Goal: Find specific page/section: Find specific page/section

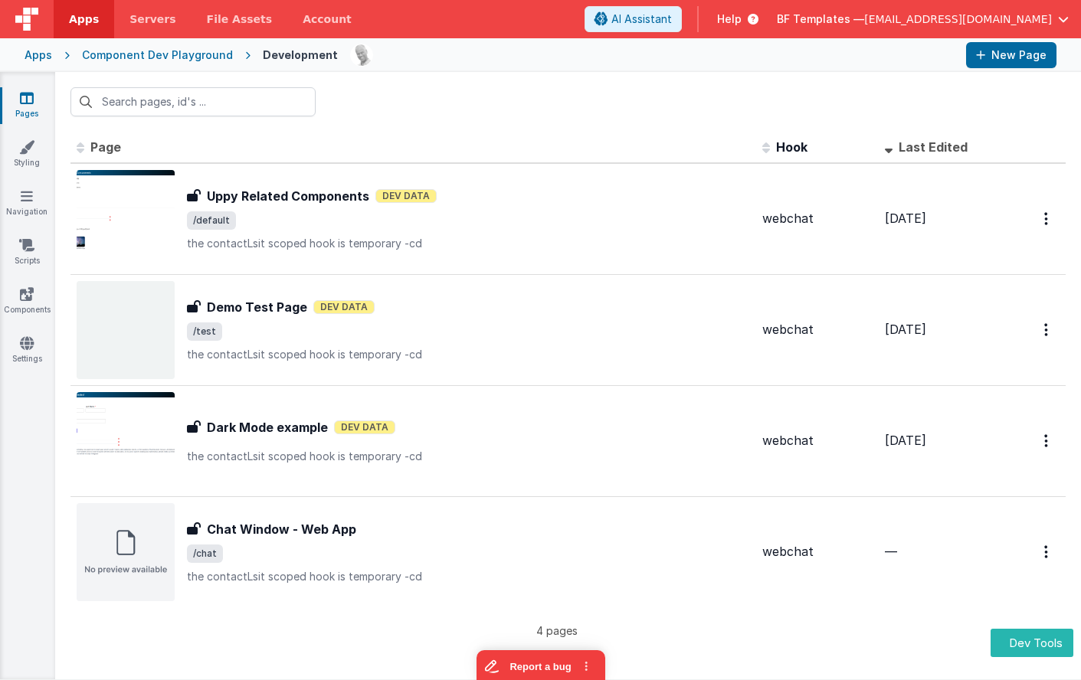
click at [45, 57] on div "Apps" at bounding box center [39, 55] width 28 height 15
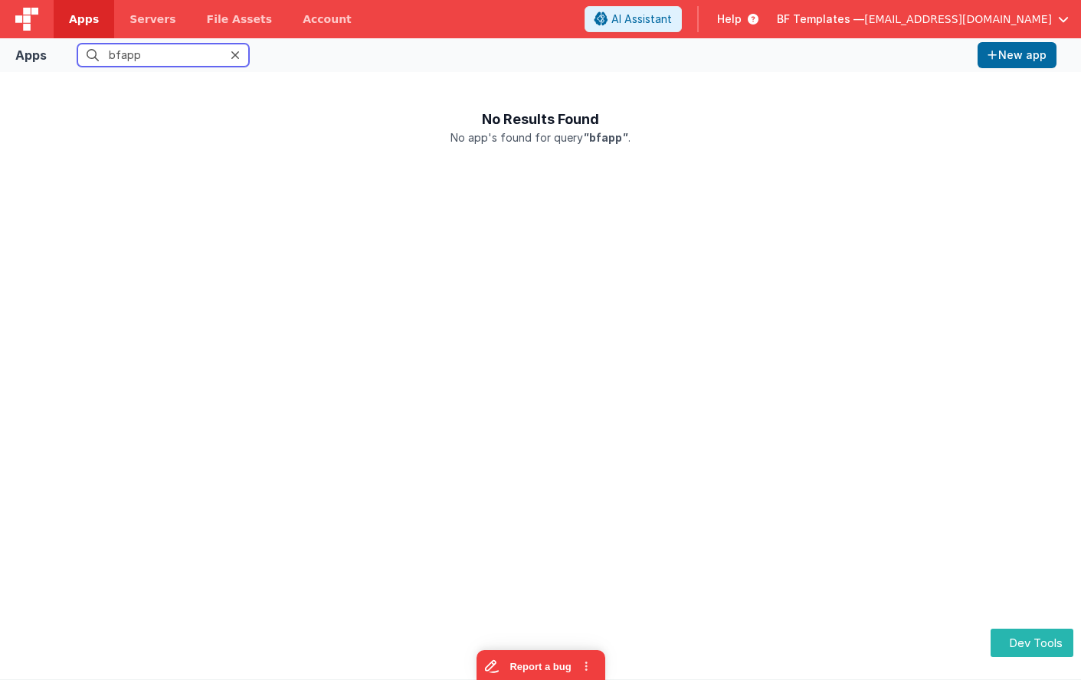
type input "bfapp"
click at [864, 23] on span "BF Templates —" at bounding box center [820, 18] width 87 height 15
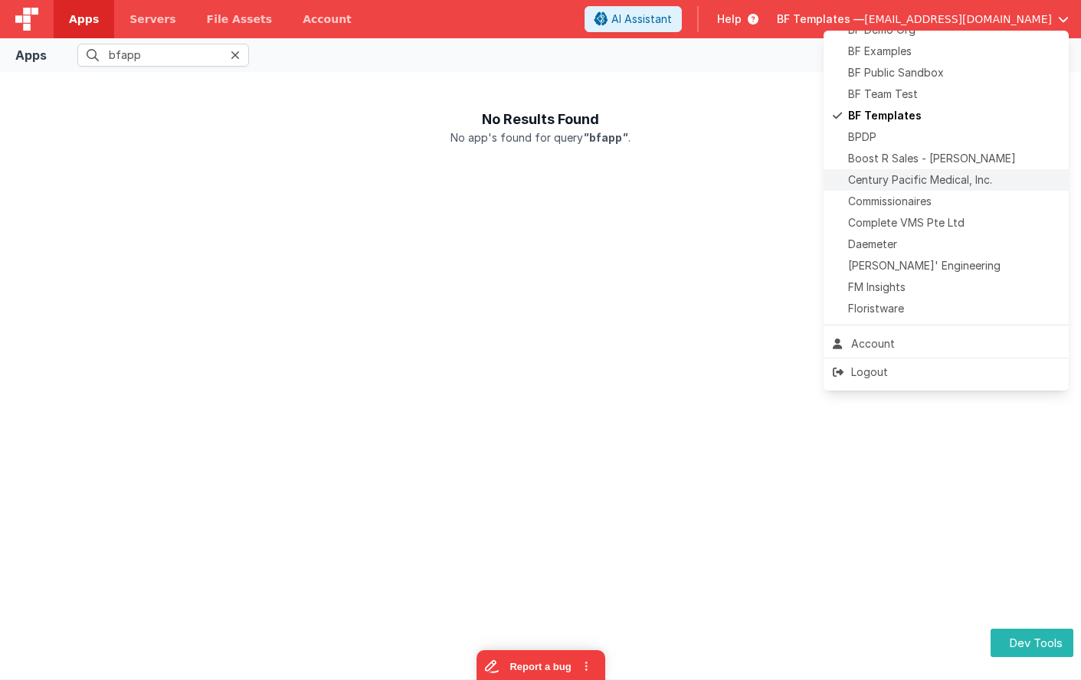
scroll to position [87, 0]
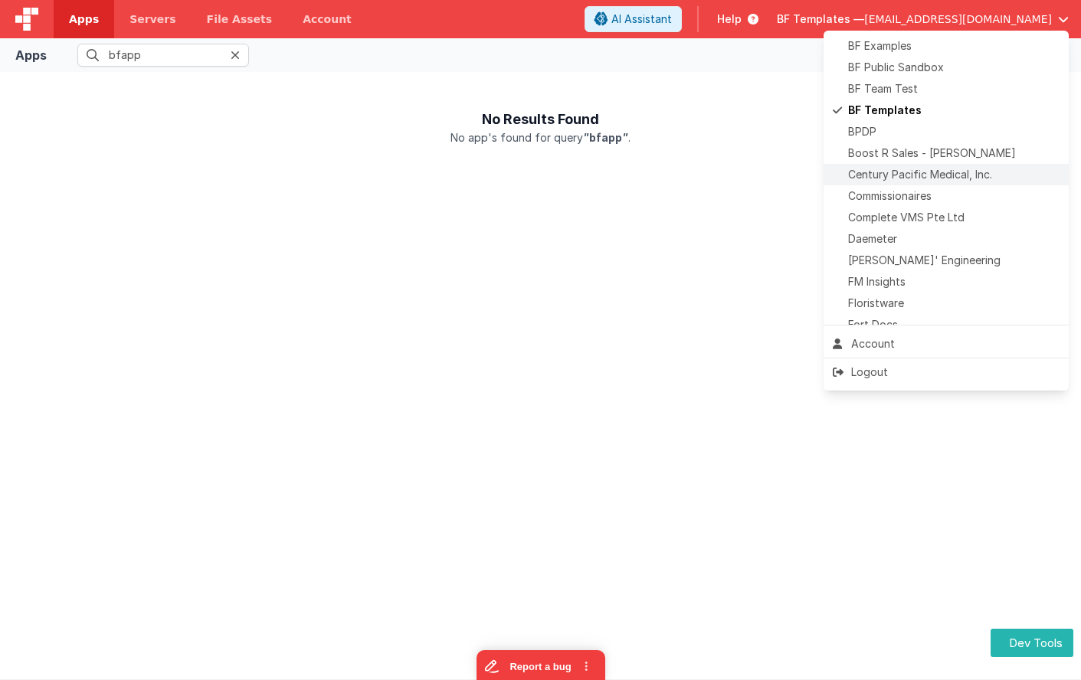
click at [907, 267] on span "[PERSON_NAME]' Engineering" at bounding box center [924, 260] width 152 height 15
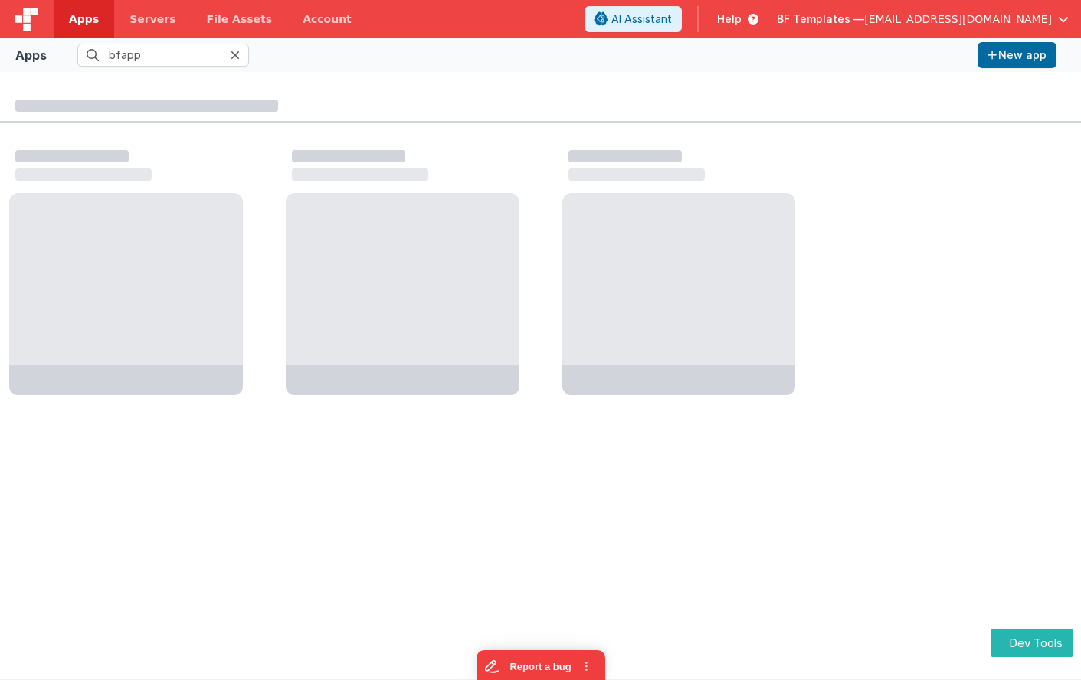
click at [236, 57] on icon at bounding box center [235, 55] width 9 height 12
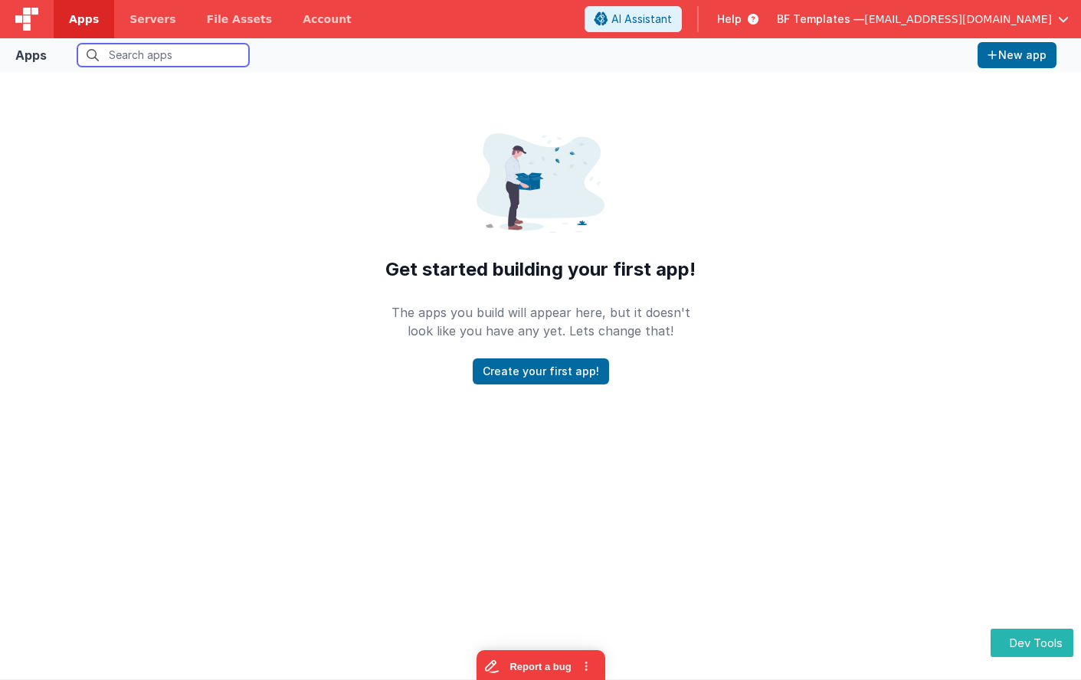
click at [207, 56] on input "text" at bounding box center [163, 55] width 172 height 23
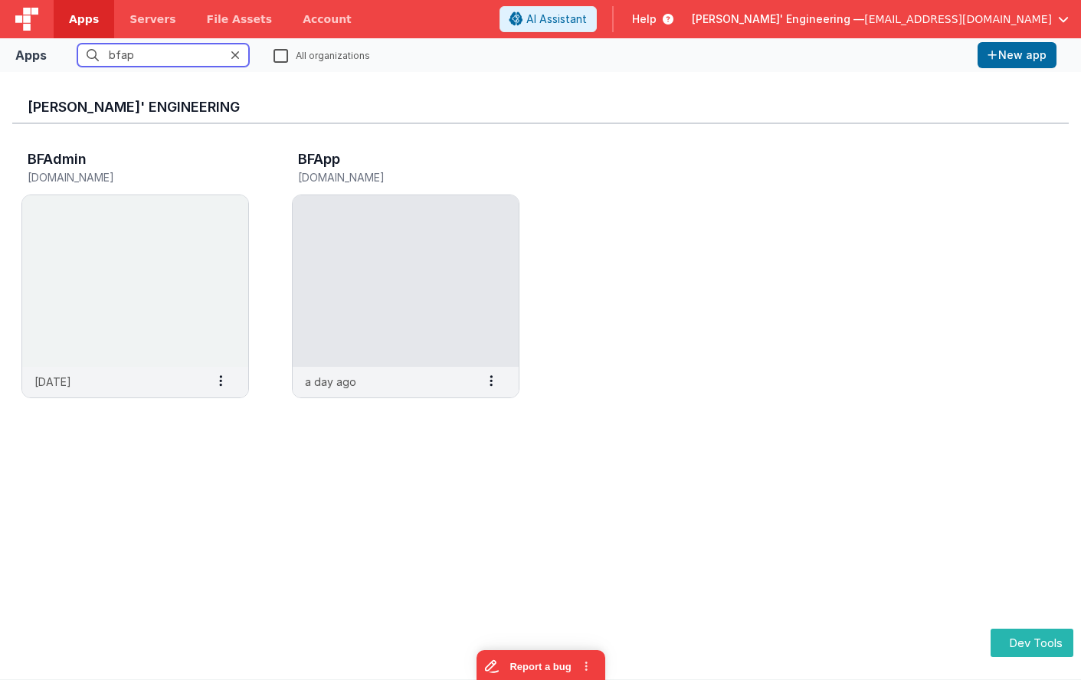
type input "bfapp"
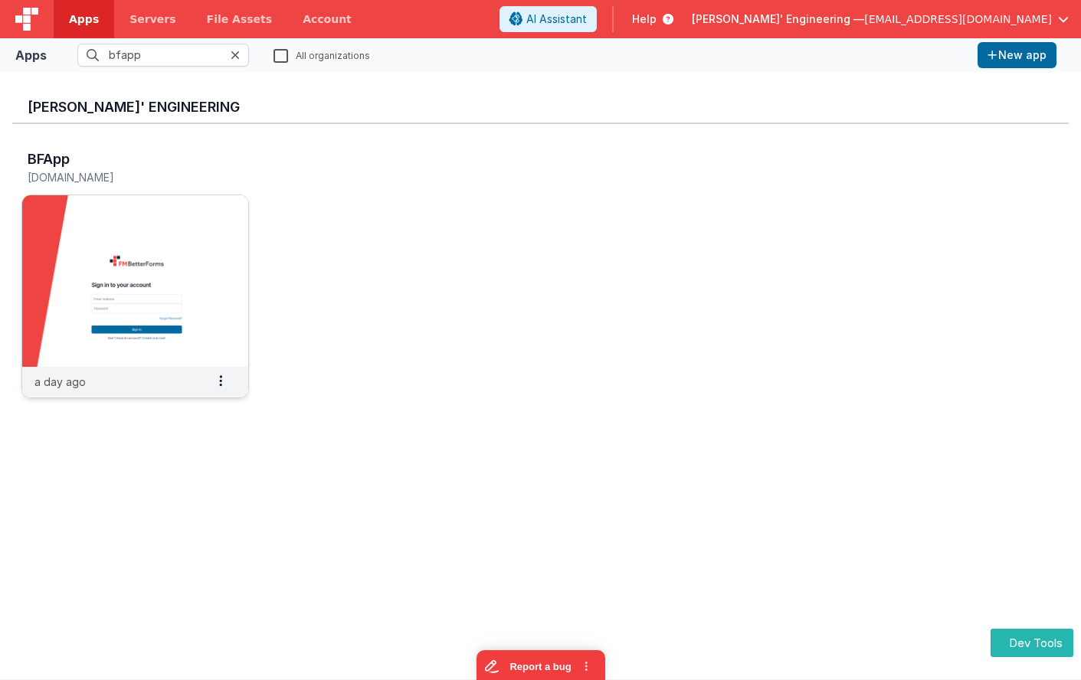
click at [134, 241] on img at bounding box center [135, 281] width 226 height 172
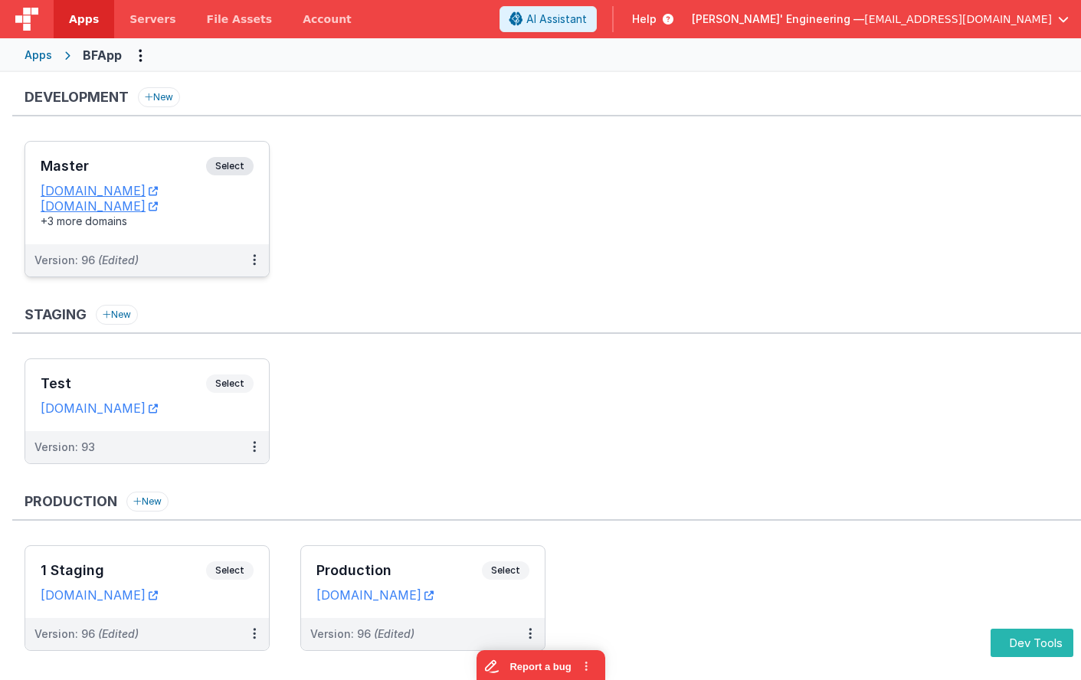
click at [242, 162] on span "Select" at bounding box center [230, 166] width 48 height 18
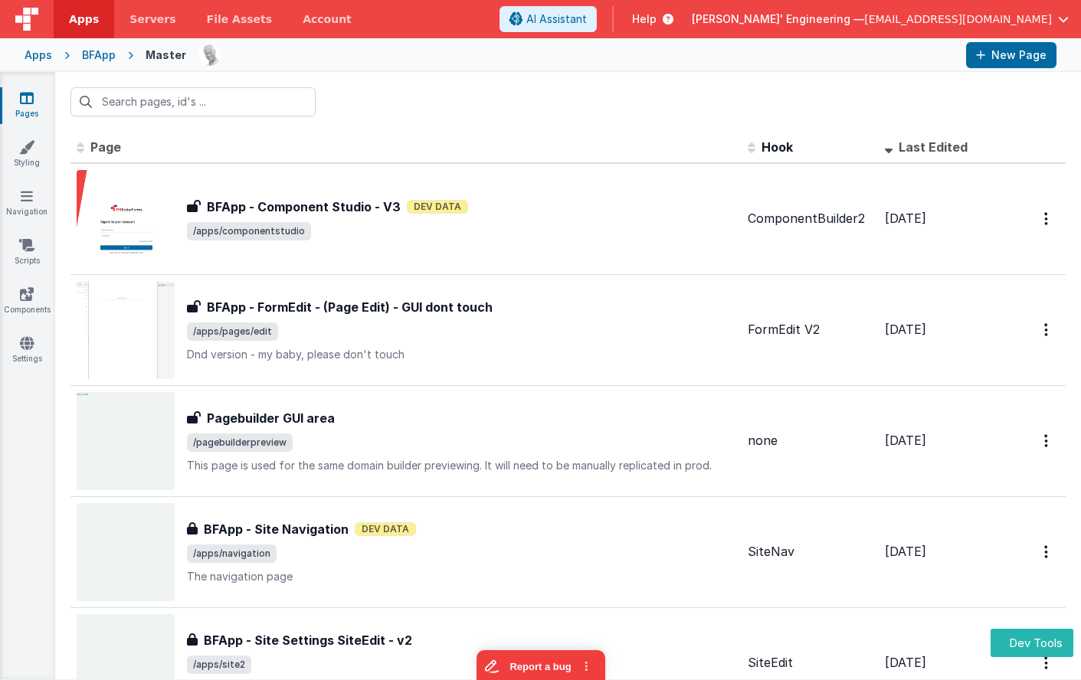
click at [513, 87] on div at bounding box center [568, 102] width 1026 height 60
